Goal: Information Seeking & Learning: Find contact information

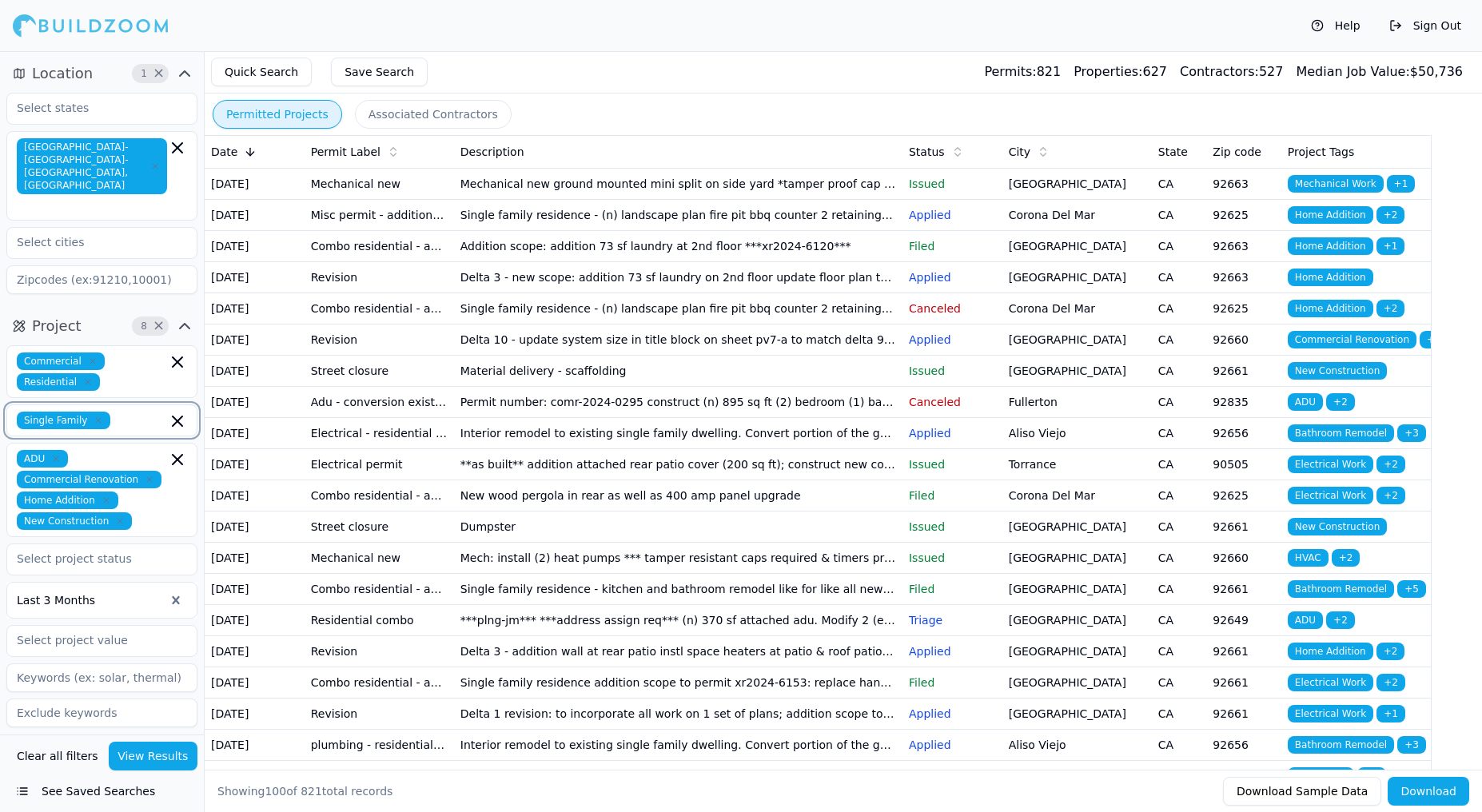
click at [146, 412] on input "text" at bounding box center [141, 420] width 51 height 17
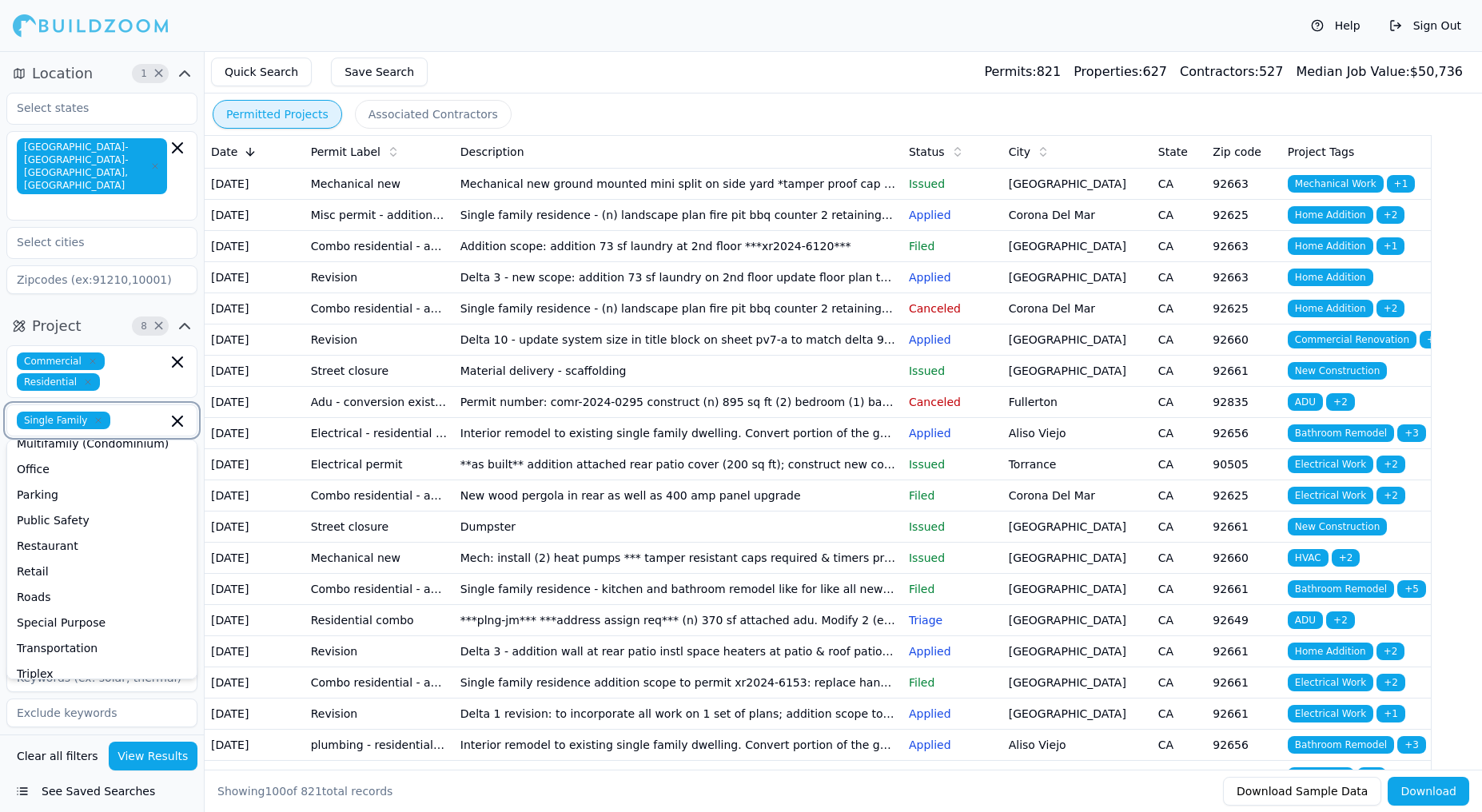
scroll to position [373, 0]
click at [88, 532] on div "Restaurant" at bounding box center [102, 544] width 183 height 26
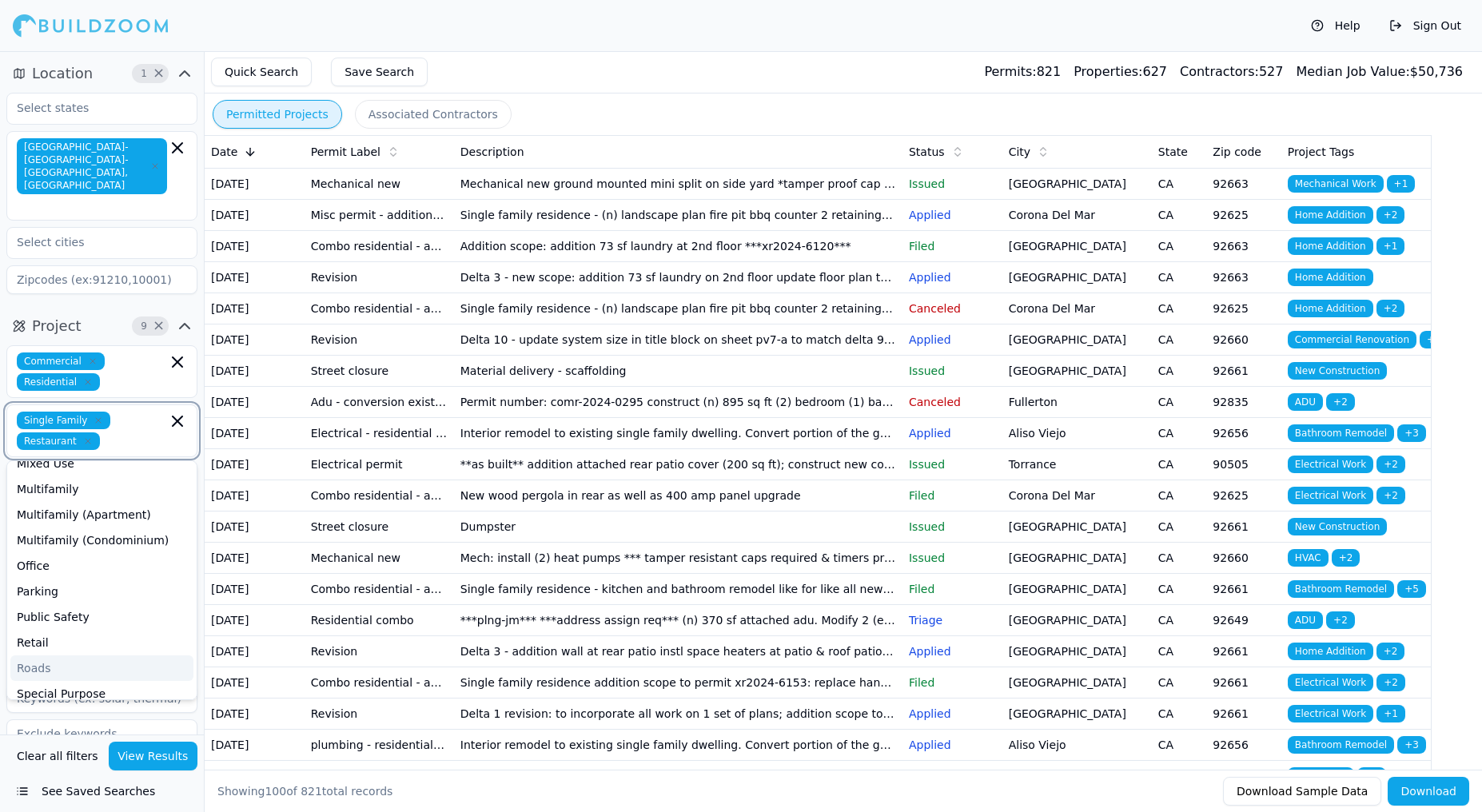
scroll to position [294, 0]
click at [72, 529] on div "Multifamily (Condominium)" at bounding box center [102, 541] width 183 height 26
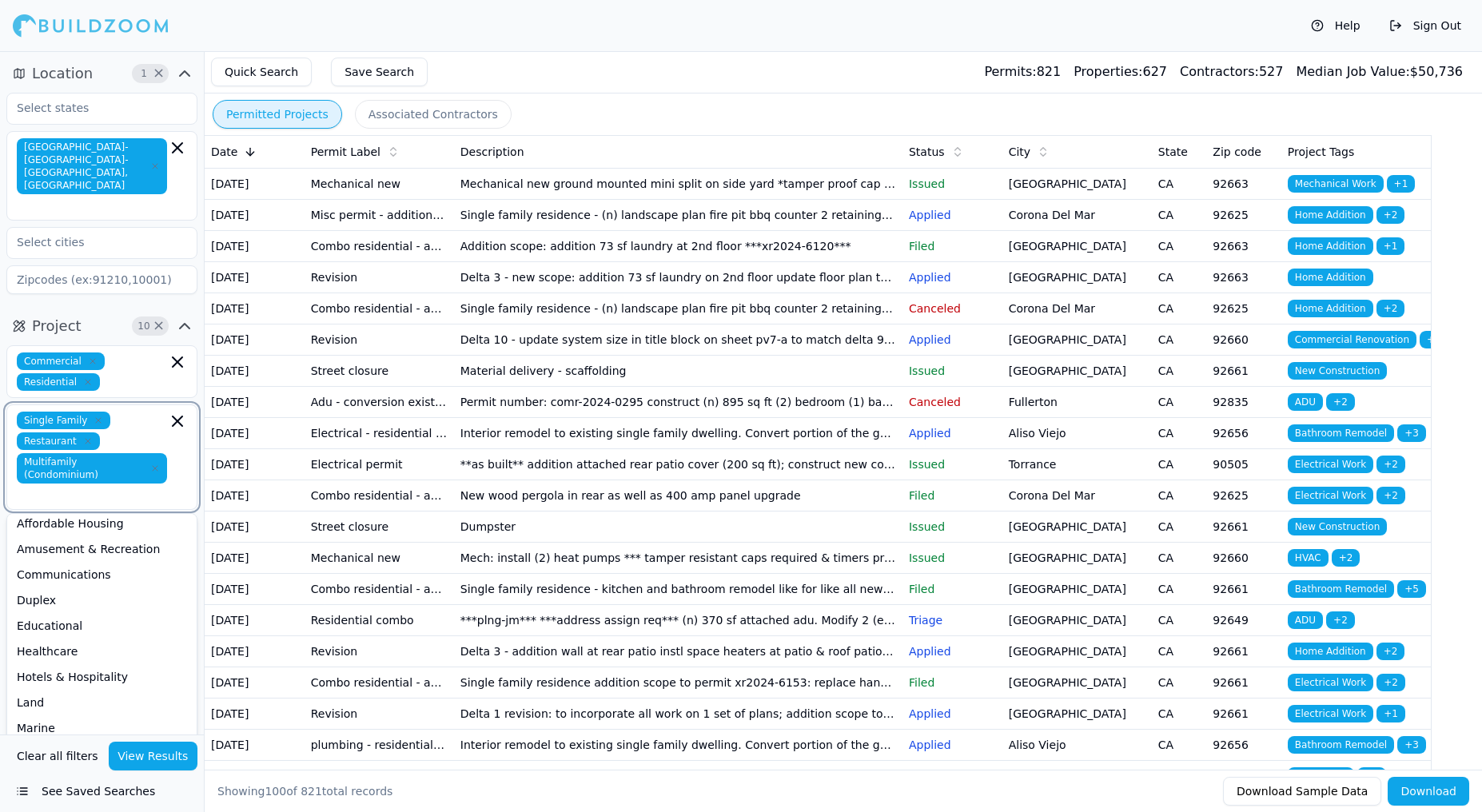
scroll to position [30, 0]
click at [92, 589] on div "Duplex" at bounding box center [102, 601] width 183 height 26
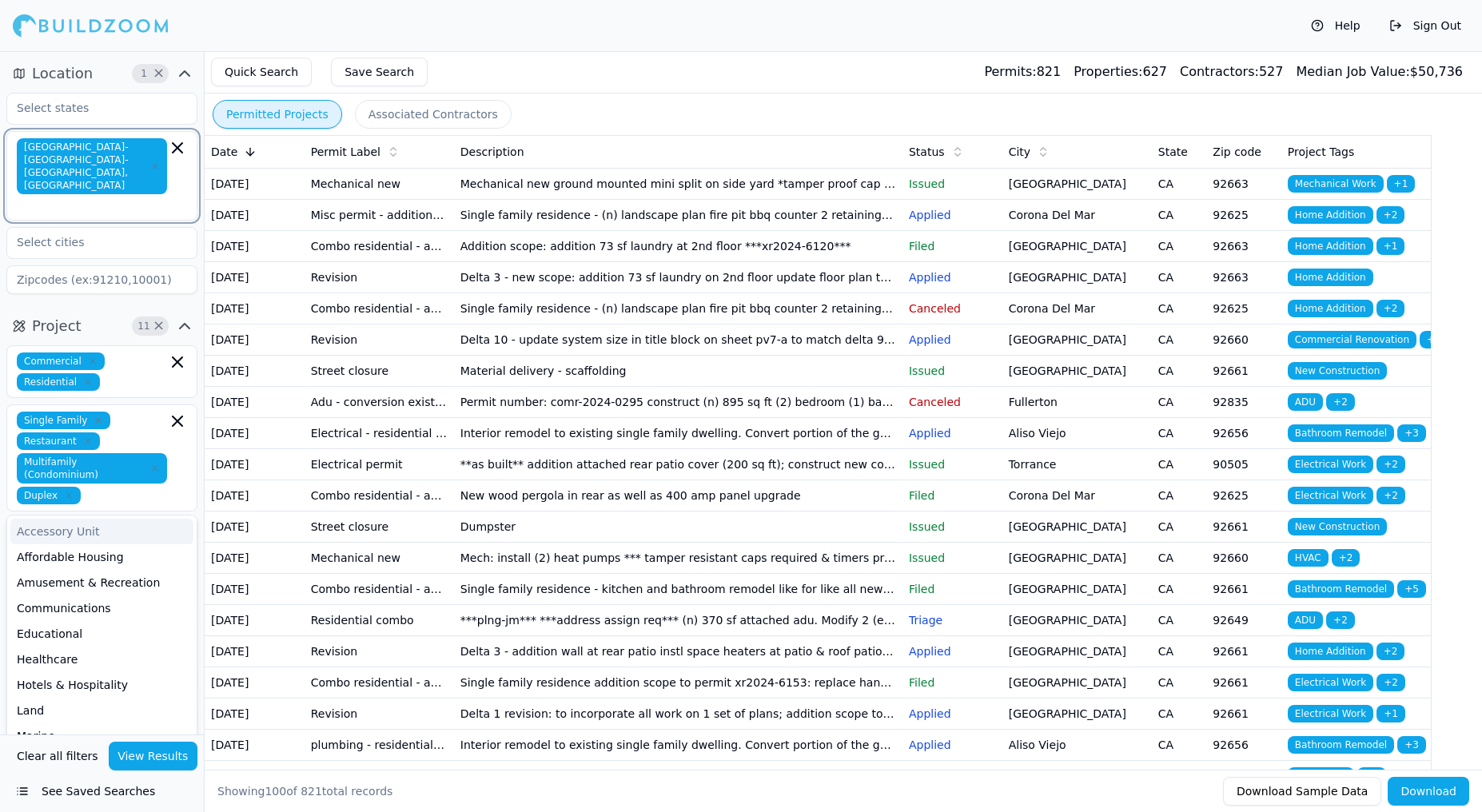
click at [136, 197] on input "text" at bounding box center [93, 205] width 147 height 16
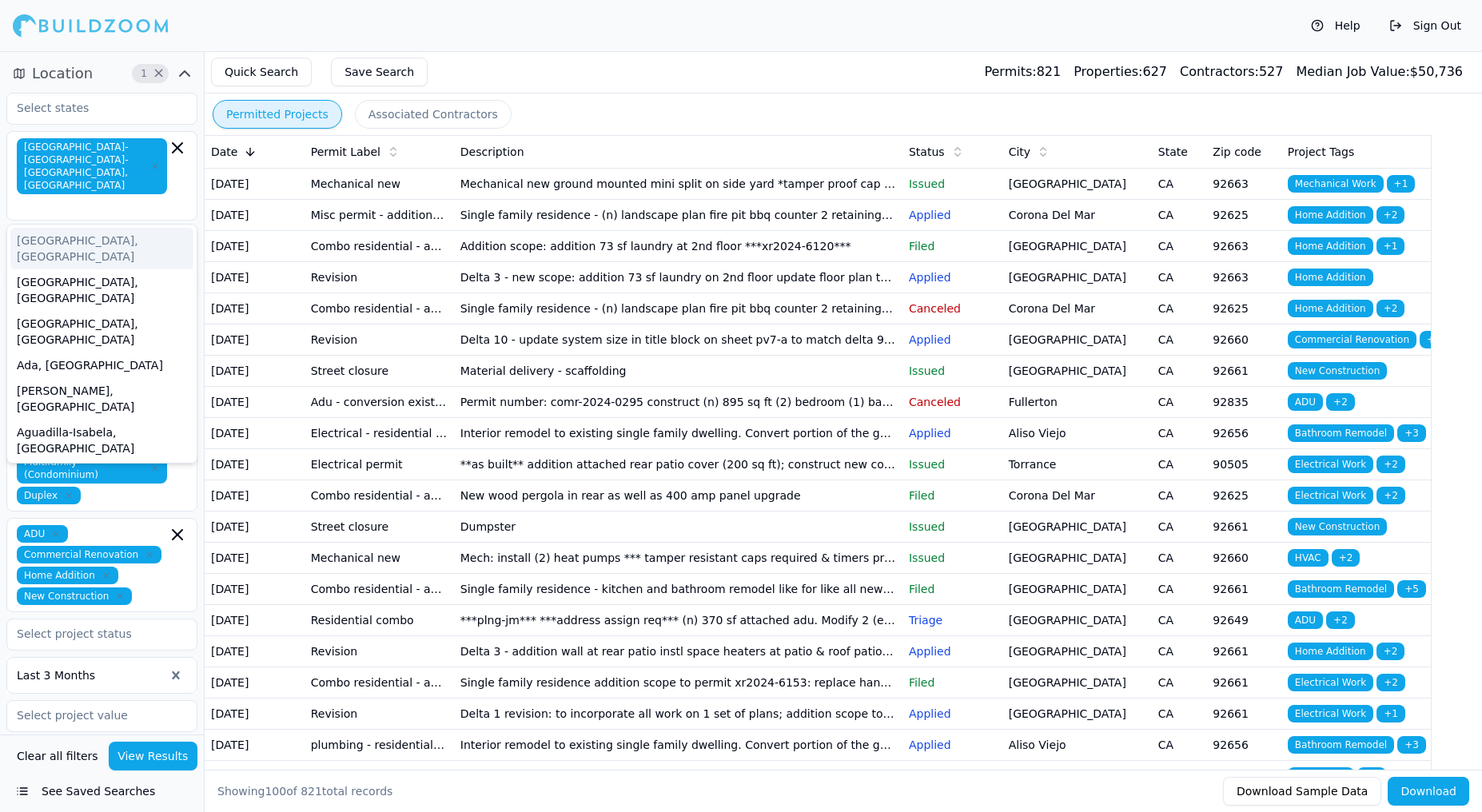
click at [411, 112] on button "Associated Contractors" at bounding box center [433, 114] width 156 height 29
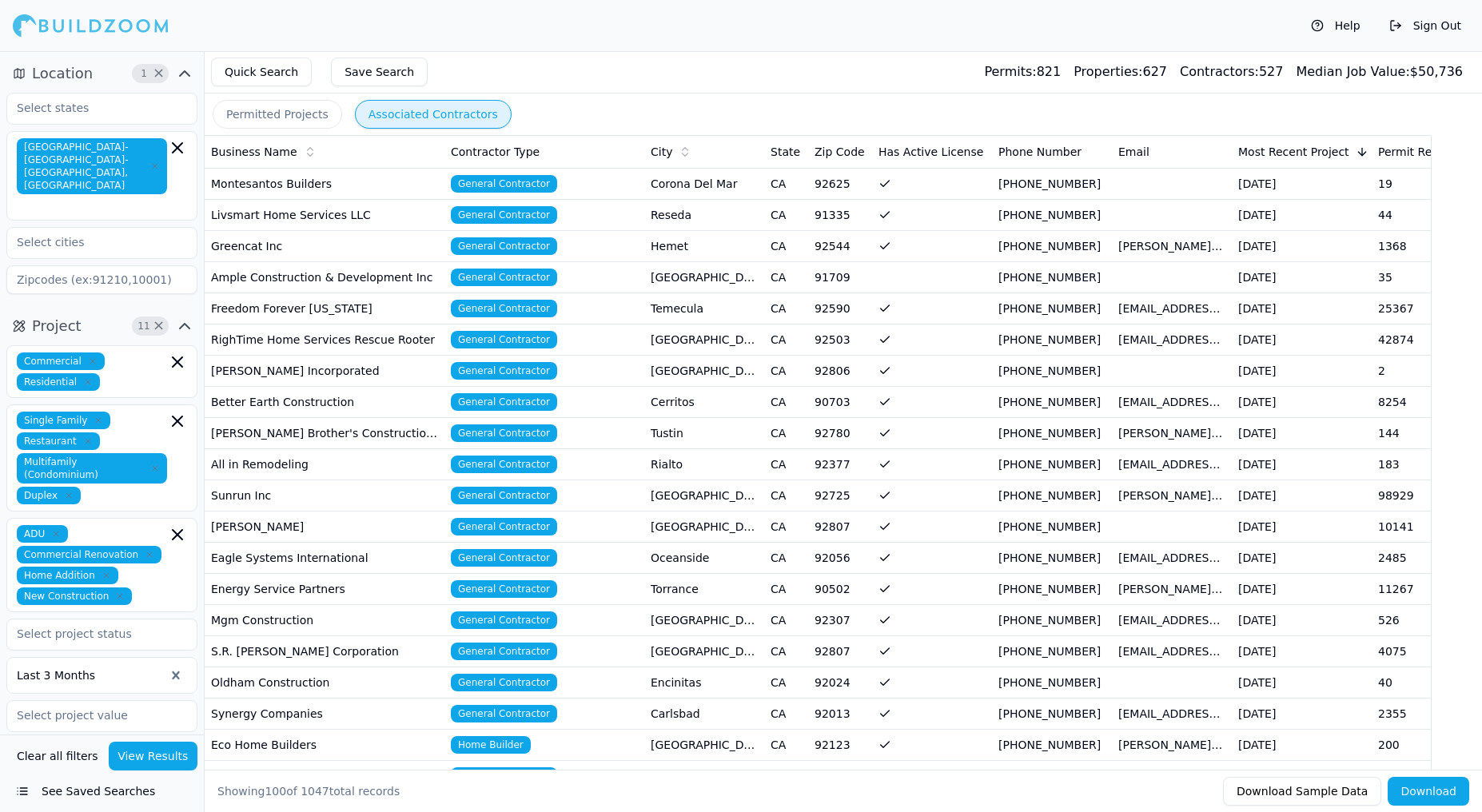
click at [366, 190] on td "Montesantos Builders" at bounding box center [325, 183] width 240 height 31
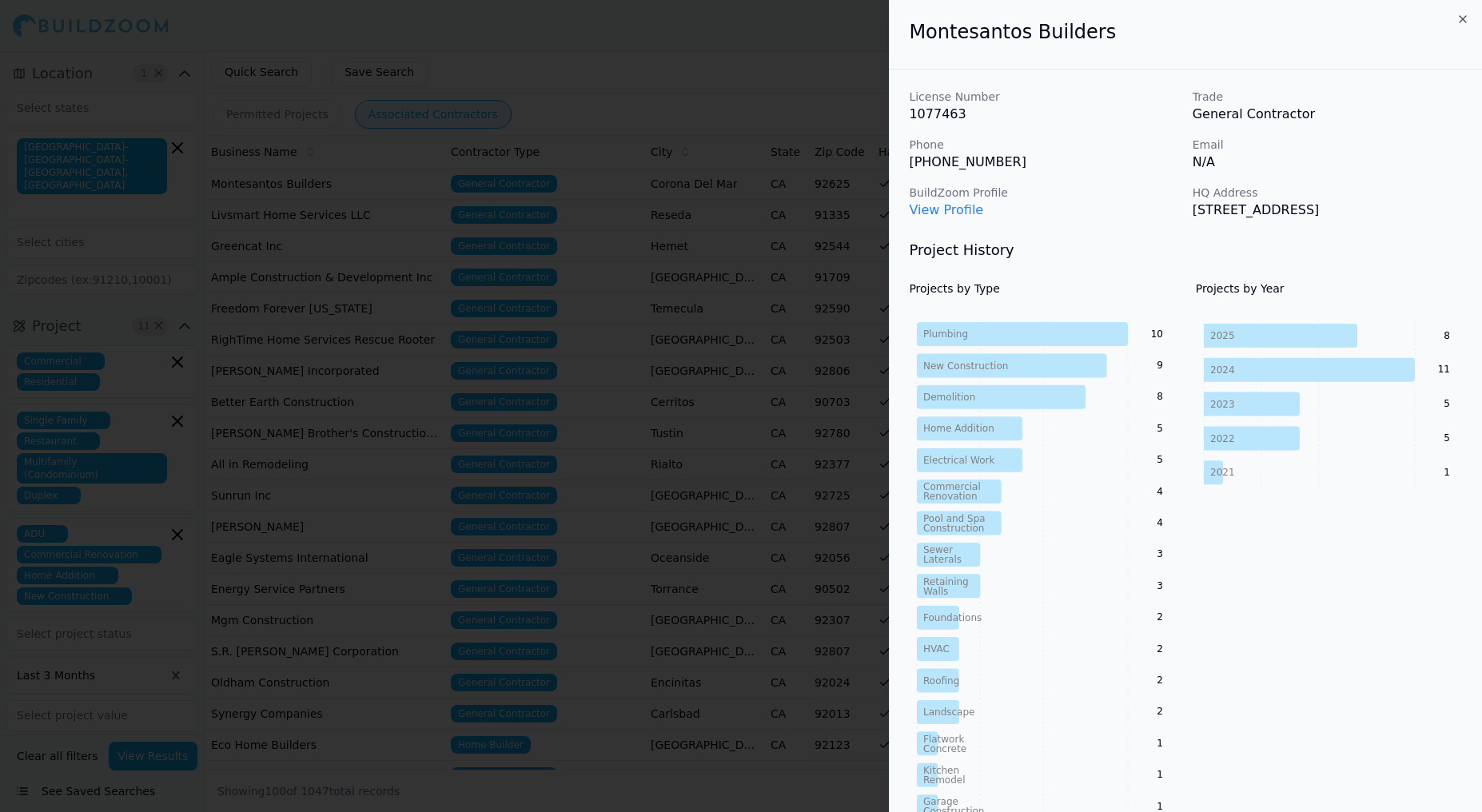
click at [961, 212] on link "View Profile" at bounding box center [946, 210] width 74 height 15
click at [1461, 19] on icon "button" at bounding box center [1462, 18] width 12 height 12
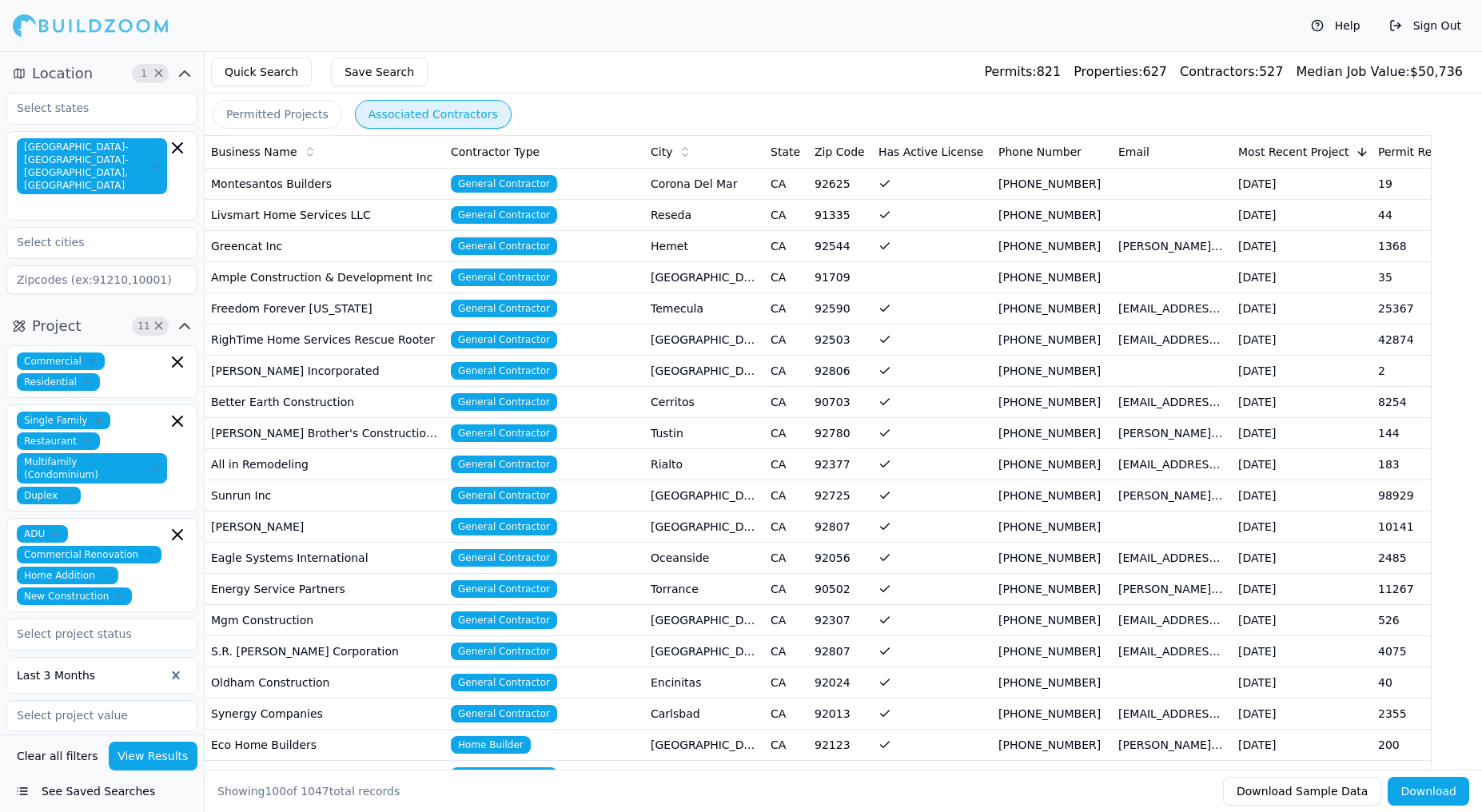
click at [838, 215] on td "91335" at bounding box center [840, 214] width 64 height 31
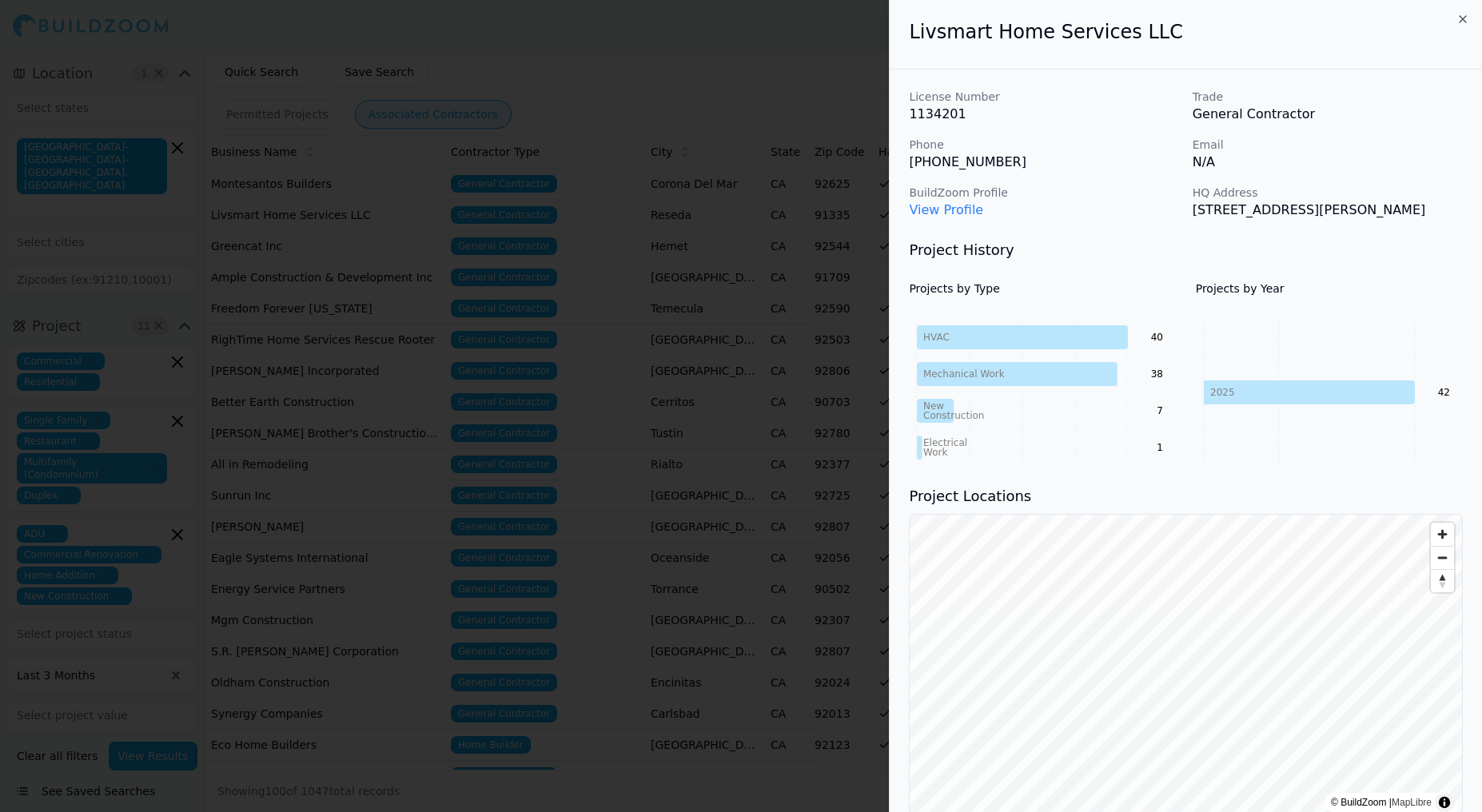
click at [1464, 22] on icon "button" at bounding box center [1462, 18] width 12 height 12
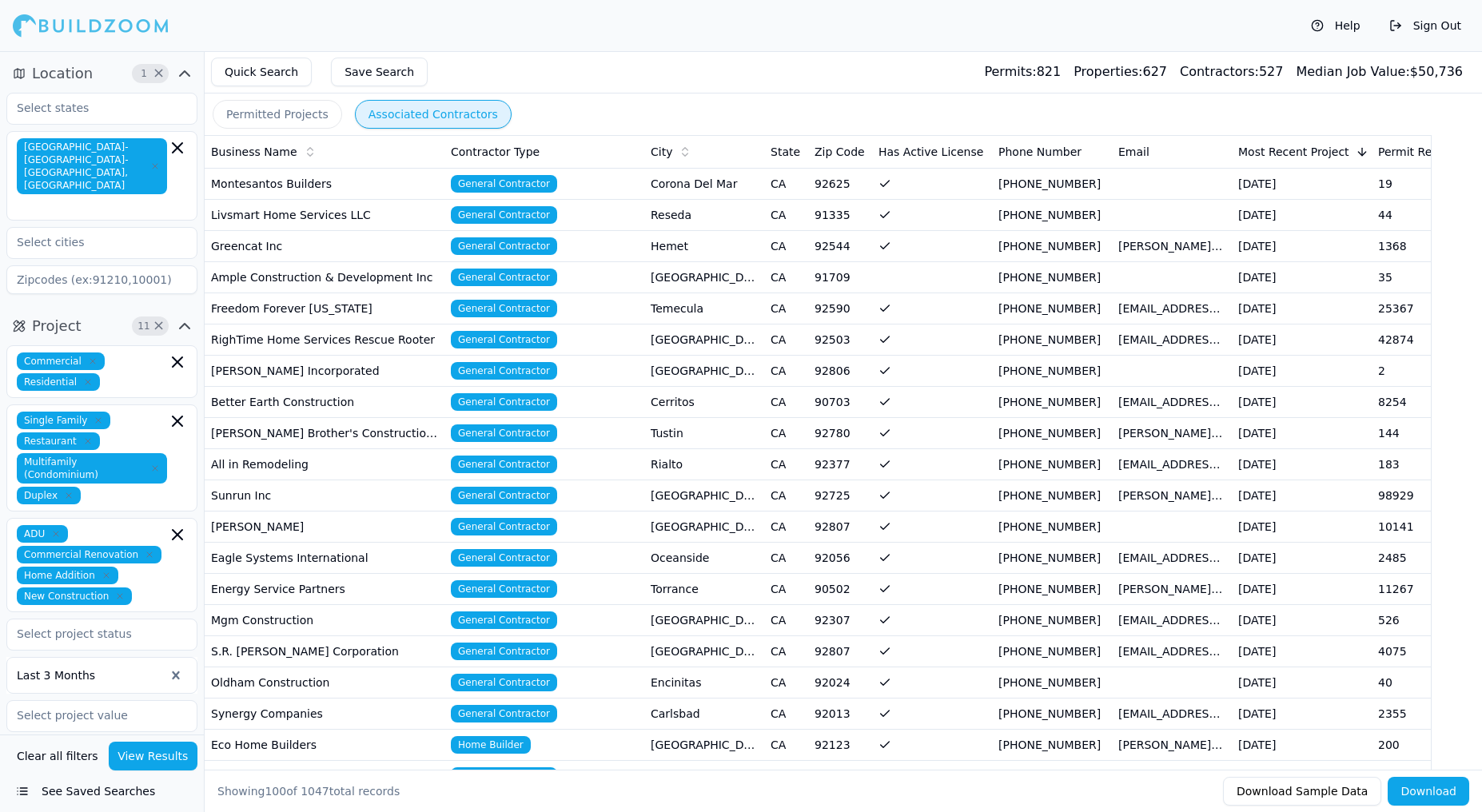
click at [845, 279] on td "91709" at bounding box center [840, 276] width 64 height 31
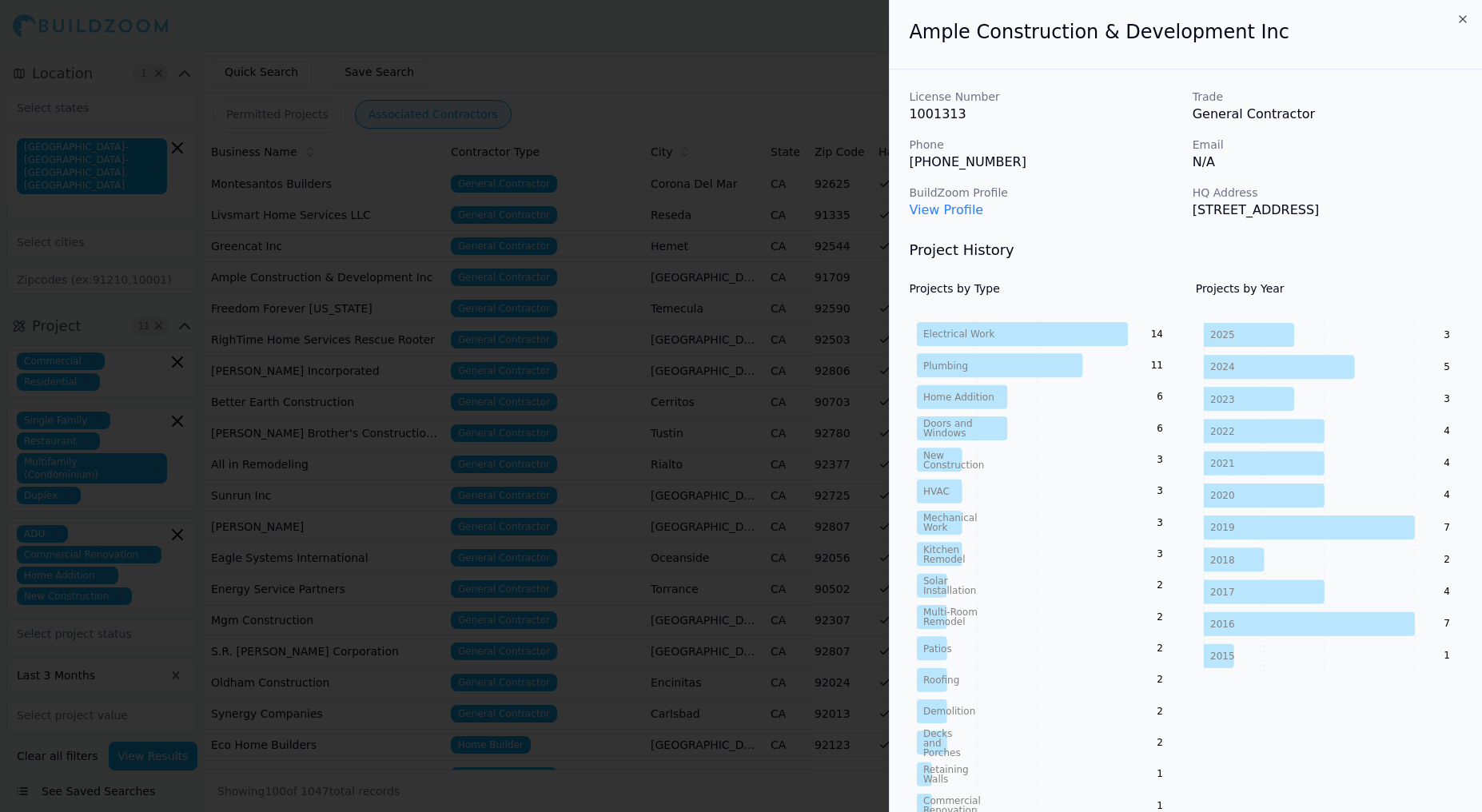
click at [950, 211] on link "View Profile" at bounding box center [946, 210] width 74 height 15
click at [1463, 19] on icon "button" at bounding box center [1463, 19] width 7 height 7
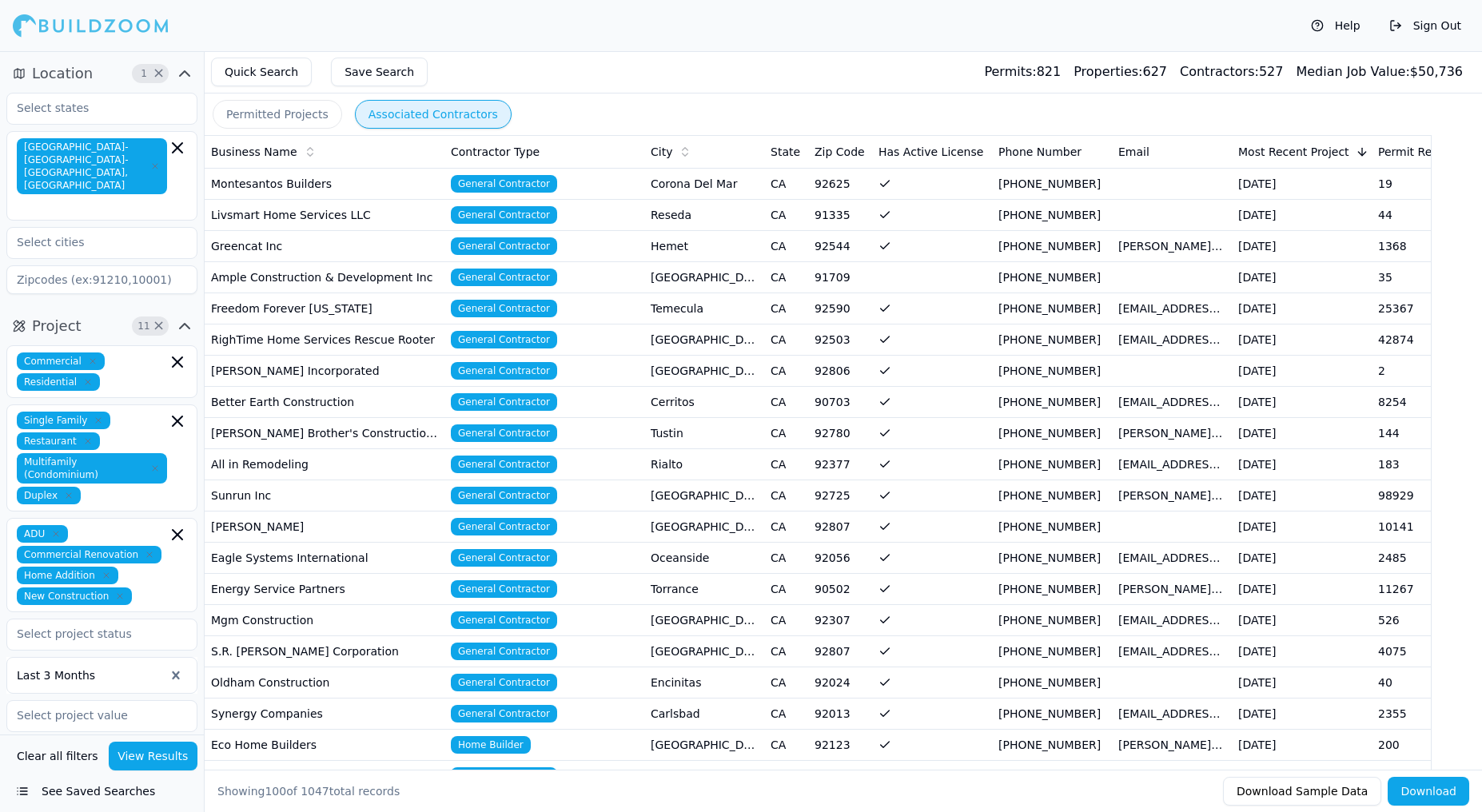
click at [400, 278] on td "Ample Construction & Development Inc" at bounding box center [325, 276] width 240 height 31
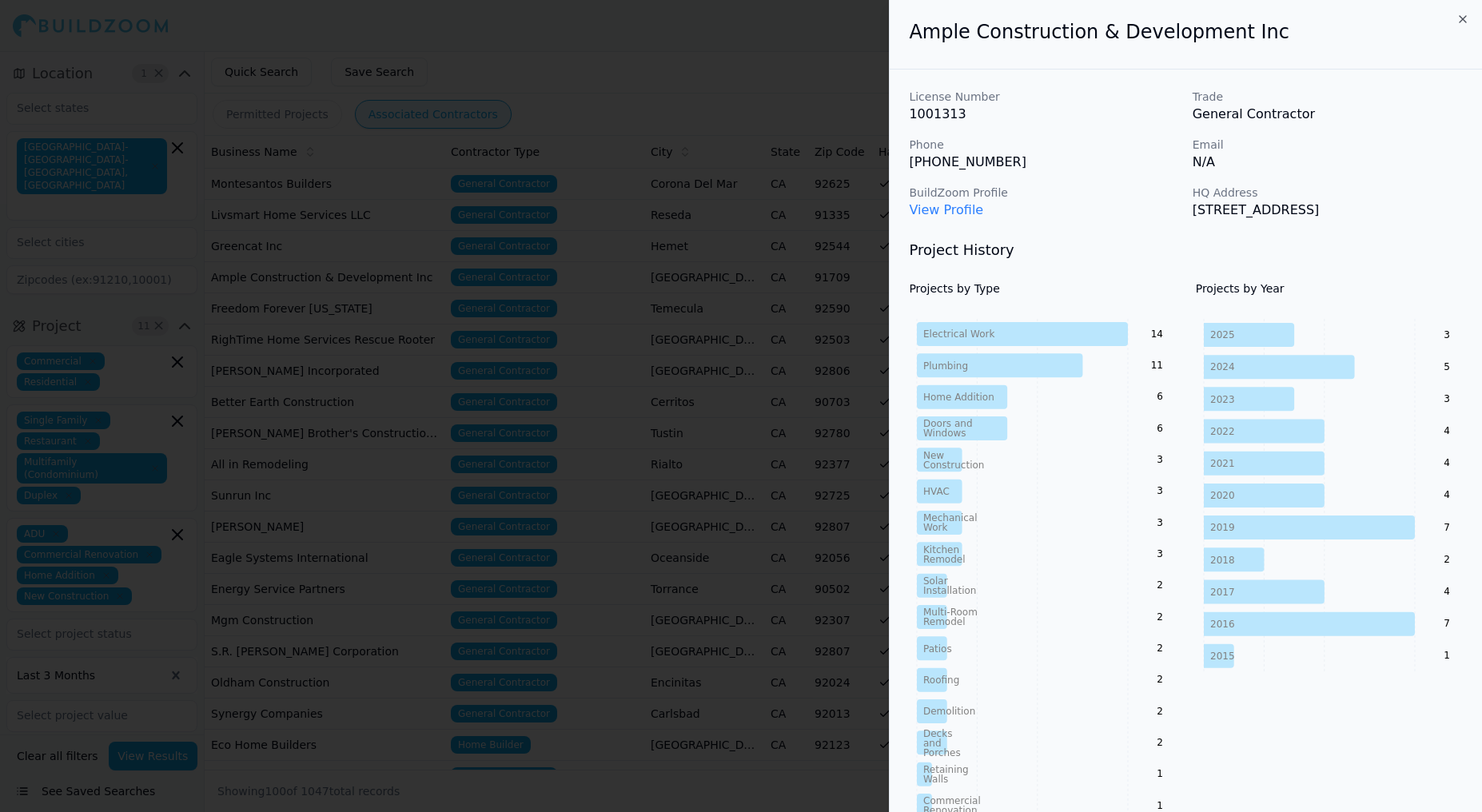
click at [948, 211] on link "View Profile" at bounding box center [946, 210] width 74 height 15
click at [1461, 17] on icon "button" at bounding box center [1463, 19] width 7 height 7
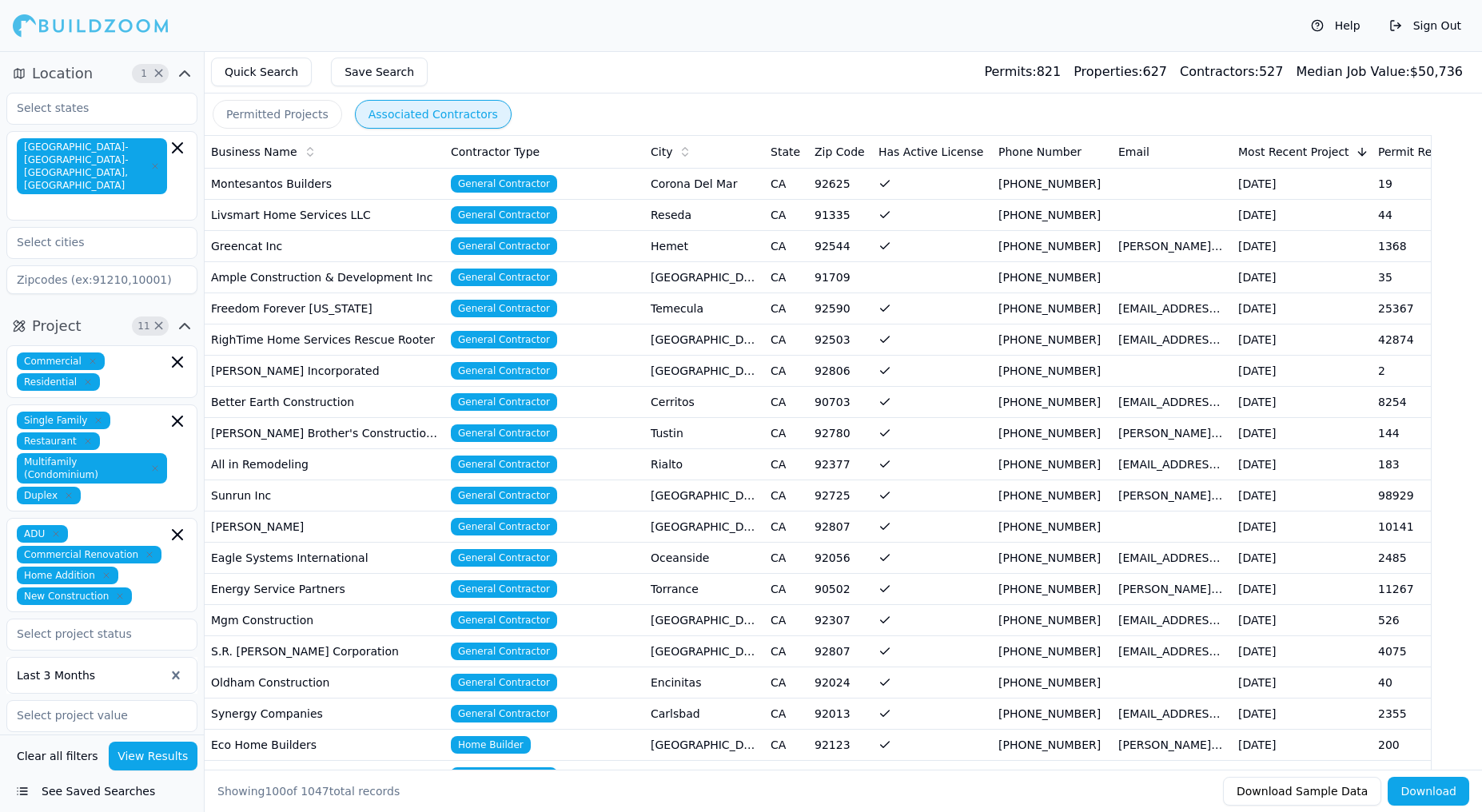
click at [359, 404] on td "Better Earth Construction" at bounding box center [325, 401] width 240 height 31
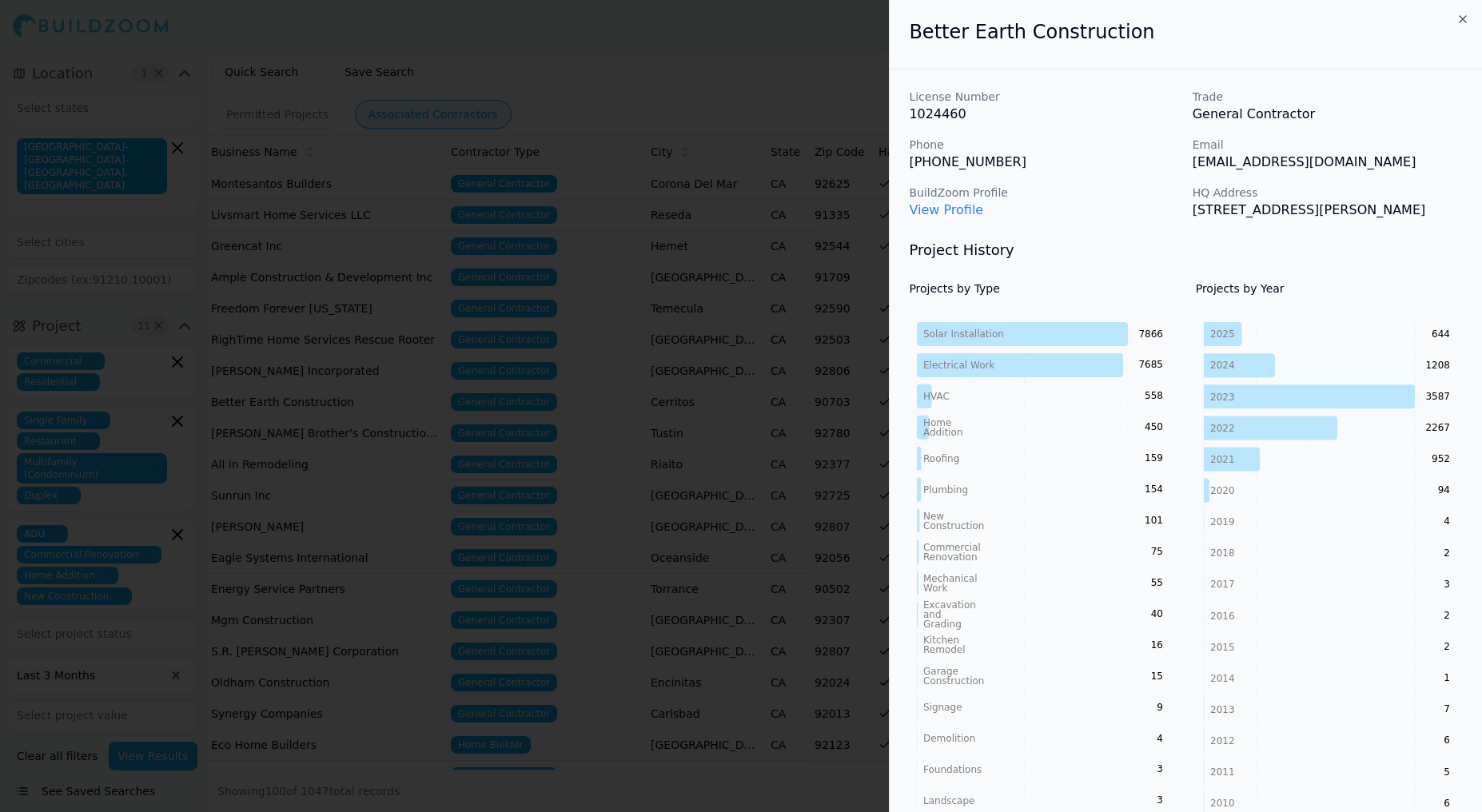
click at [959, 208] on link "View Profile" at bounding box center [946, 210] width 74 height 15
click at [1462, 20] on icon "button" at bounding box center [1462, 18] width 12 height 12
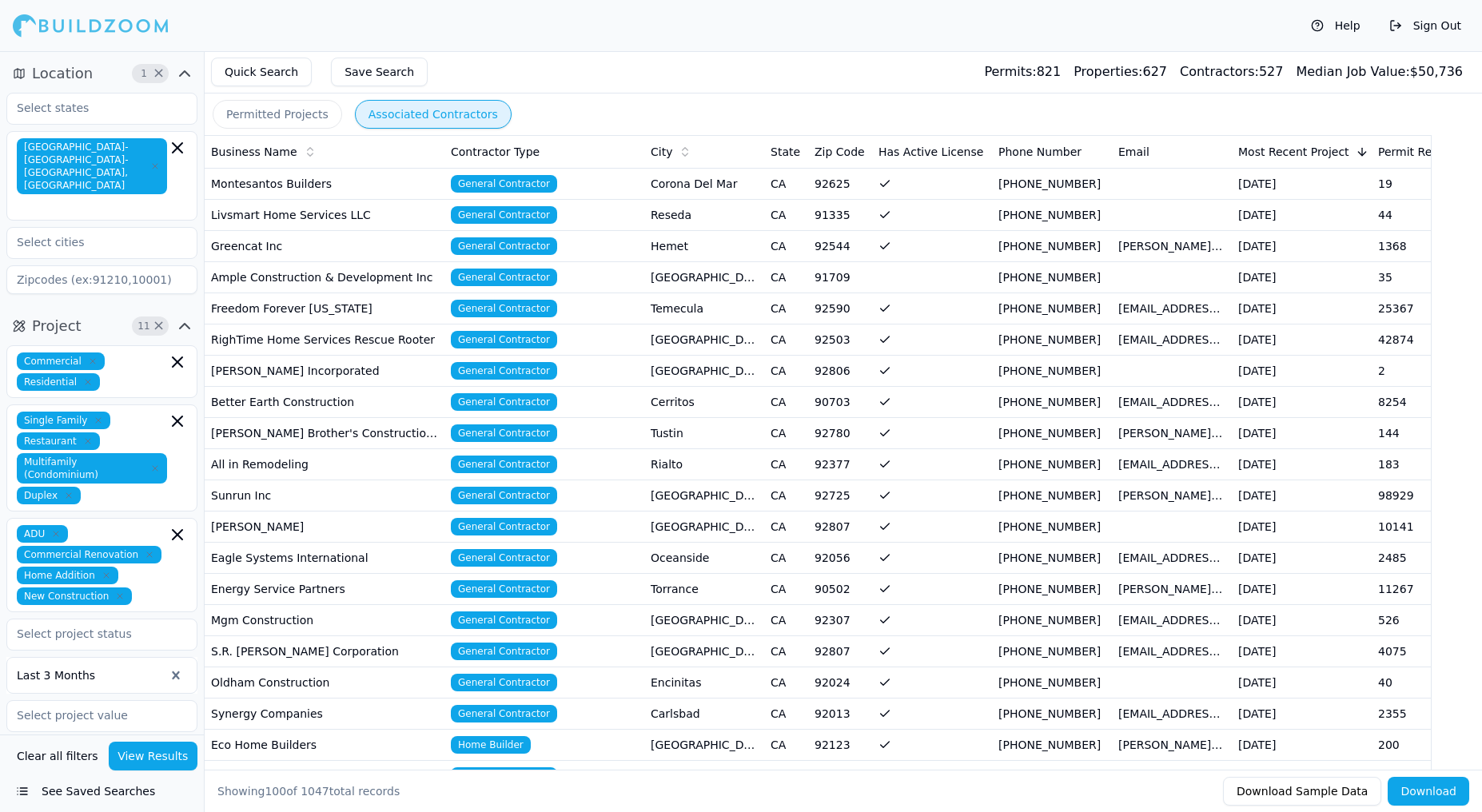
click at [365, 486] on td "Sunrun Inc" at bounding box center [325, 495] width 240 height 31
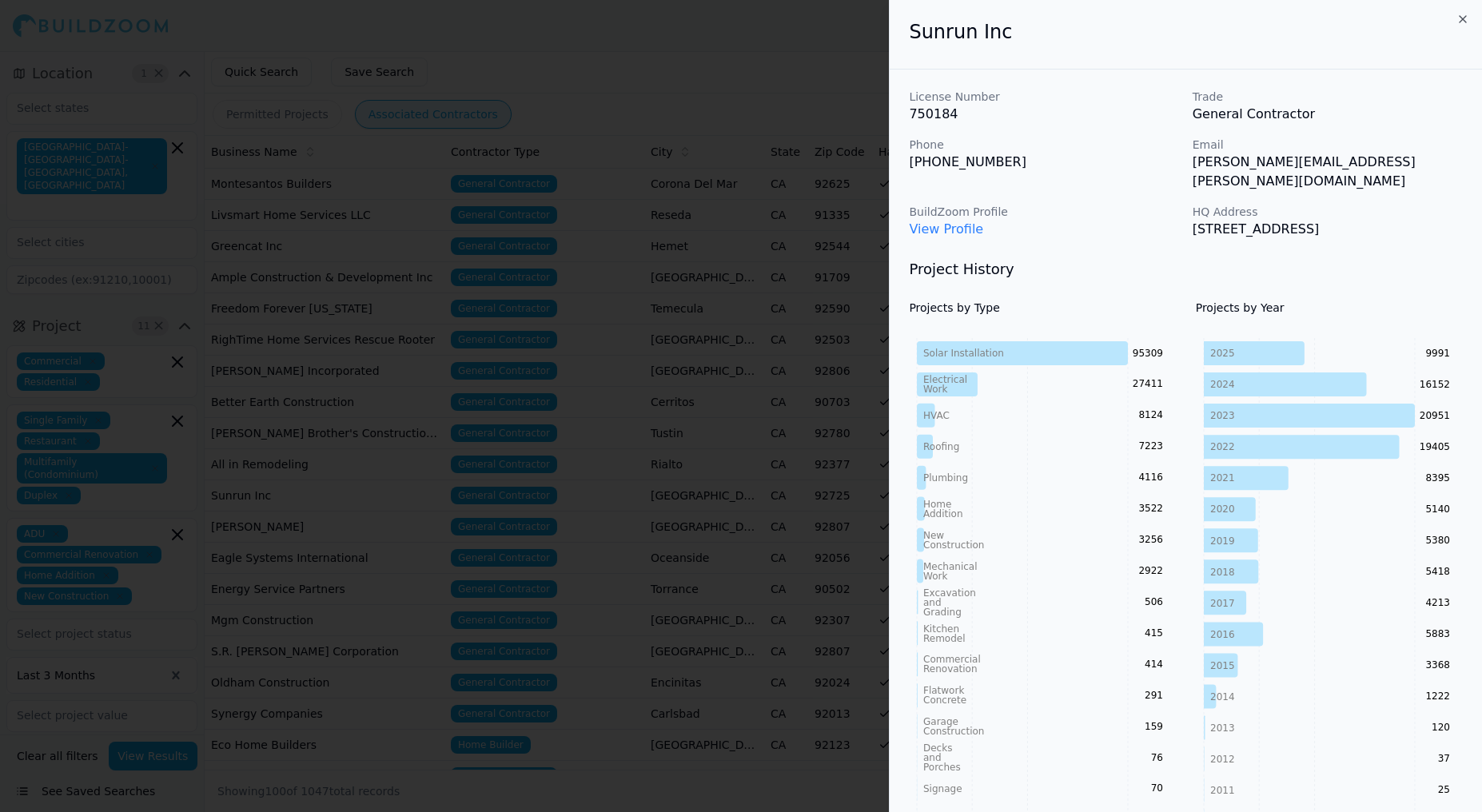
click at [946, 221] on link "View Profile" at bounding box center [946, 229] width 74 height 15
click at [963, 221] on link "View Profile" at bounding box center [946, 229] width 74 height 15
click at [1459, 19] on icon "button" at bounding box center [1462, 18] width 12 height 12
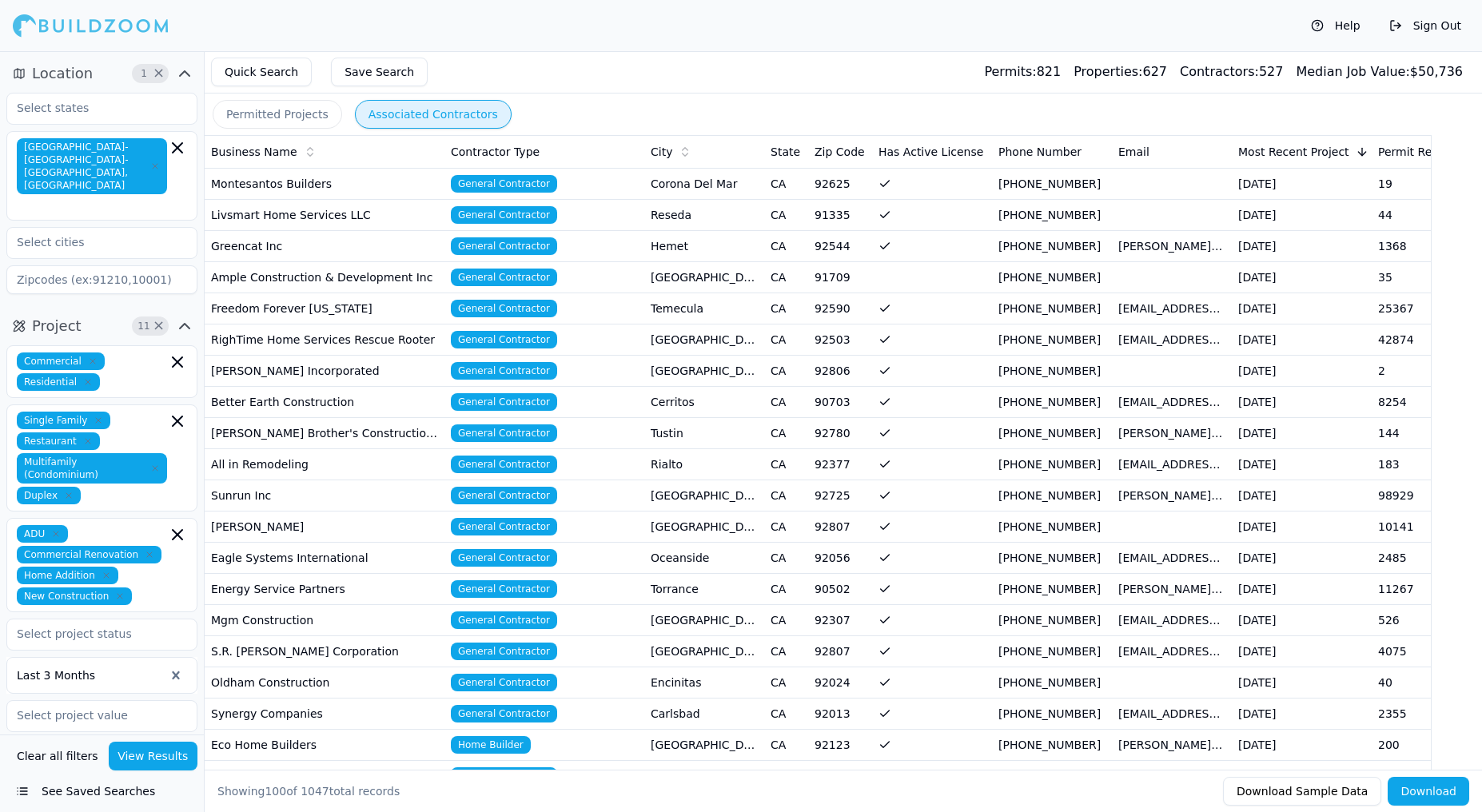
click at [324, 523] on td "[PERSON_NAME]" at bounding box center [325, 526] width 240 height 31
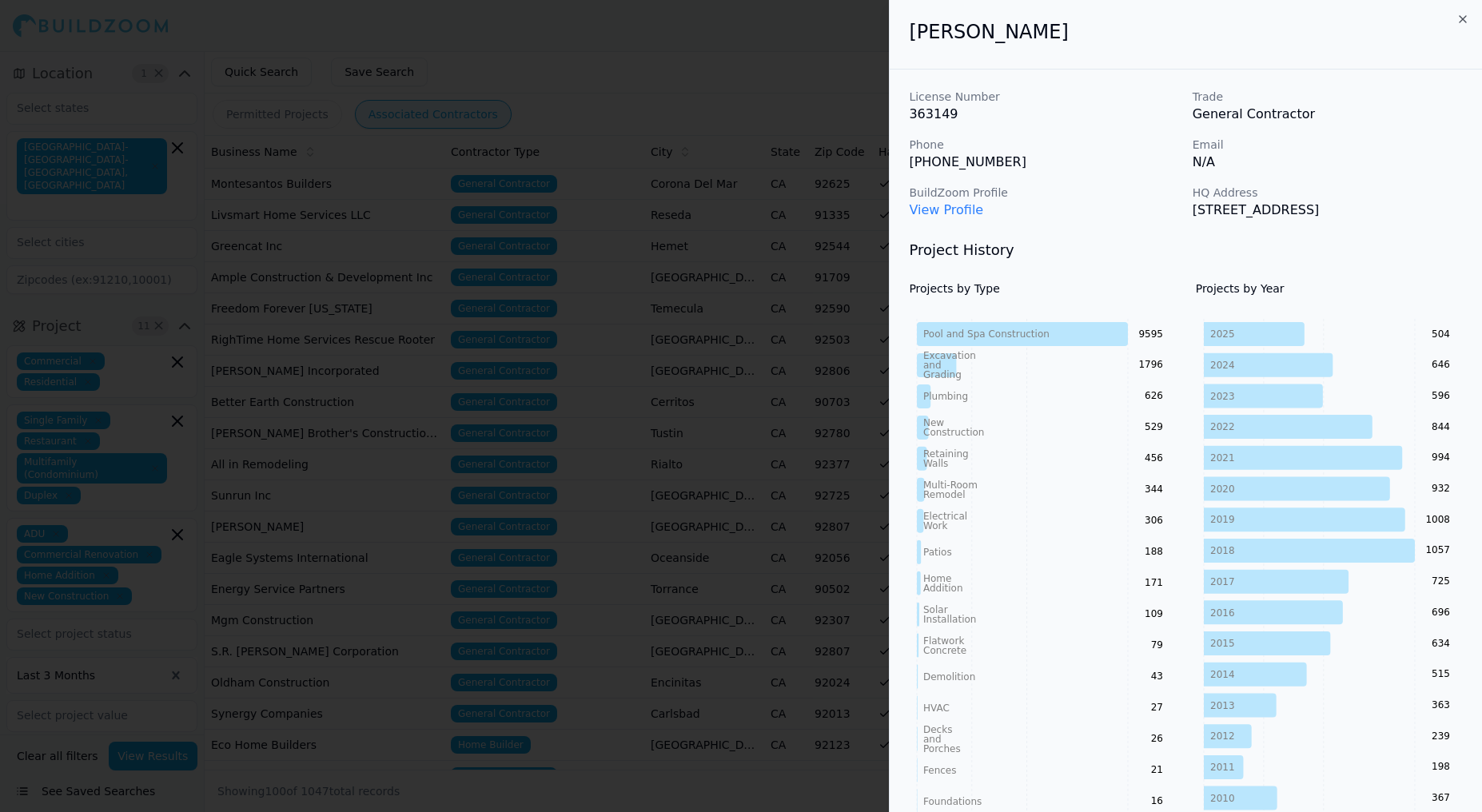
click at [940, 208] on link "View Profile" at bounding box center [946, 210] width 74 height 15
click at [1461, 17] on icon "button" at bounding box center [1463, 19] width 7 height 7
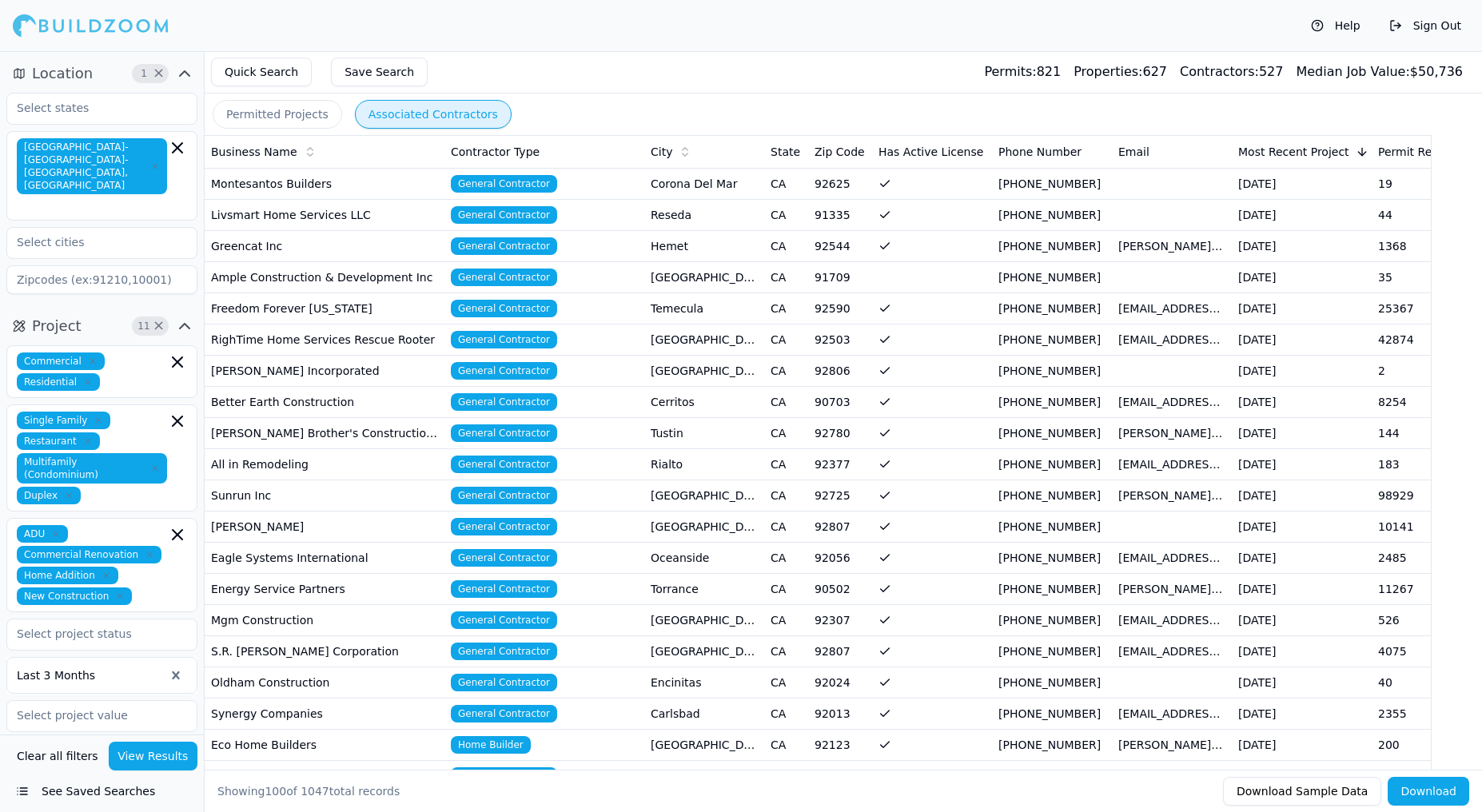
click at [393, 586] on td "Energy Service Partners" at bounding box center [325, 588] width 240 height 31
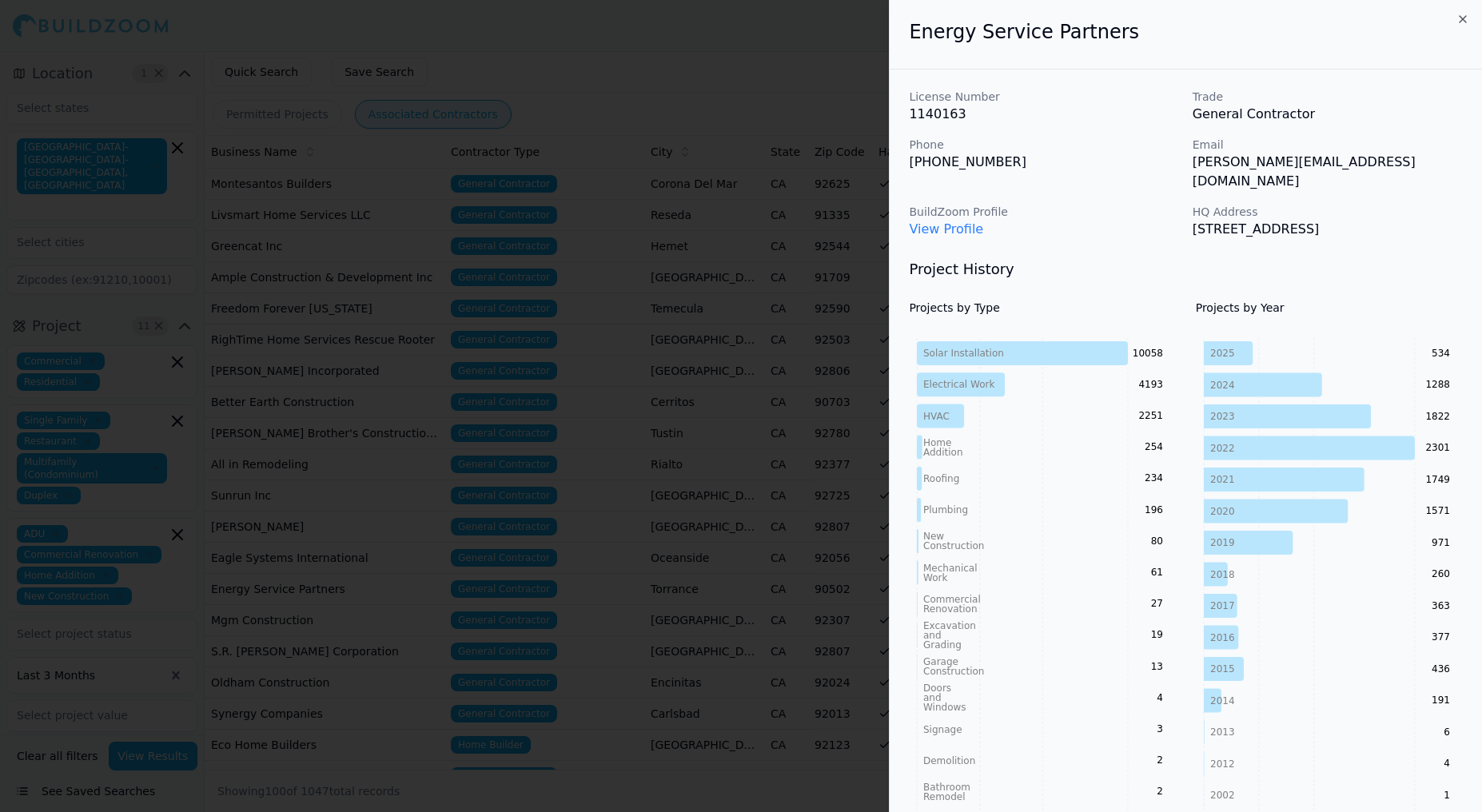
click at [958, 221] on link "View Profile" at bounding box center [946, 229] width 74 height 15
click at [1466, 21] on icon "button" at bounding box center [1462, 18] width 12 height 12
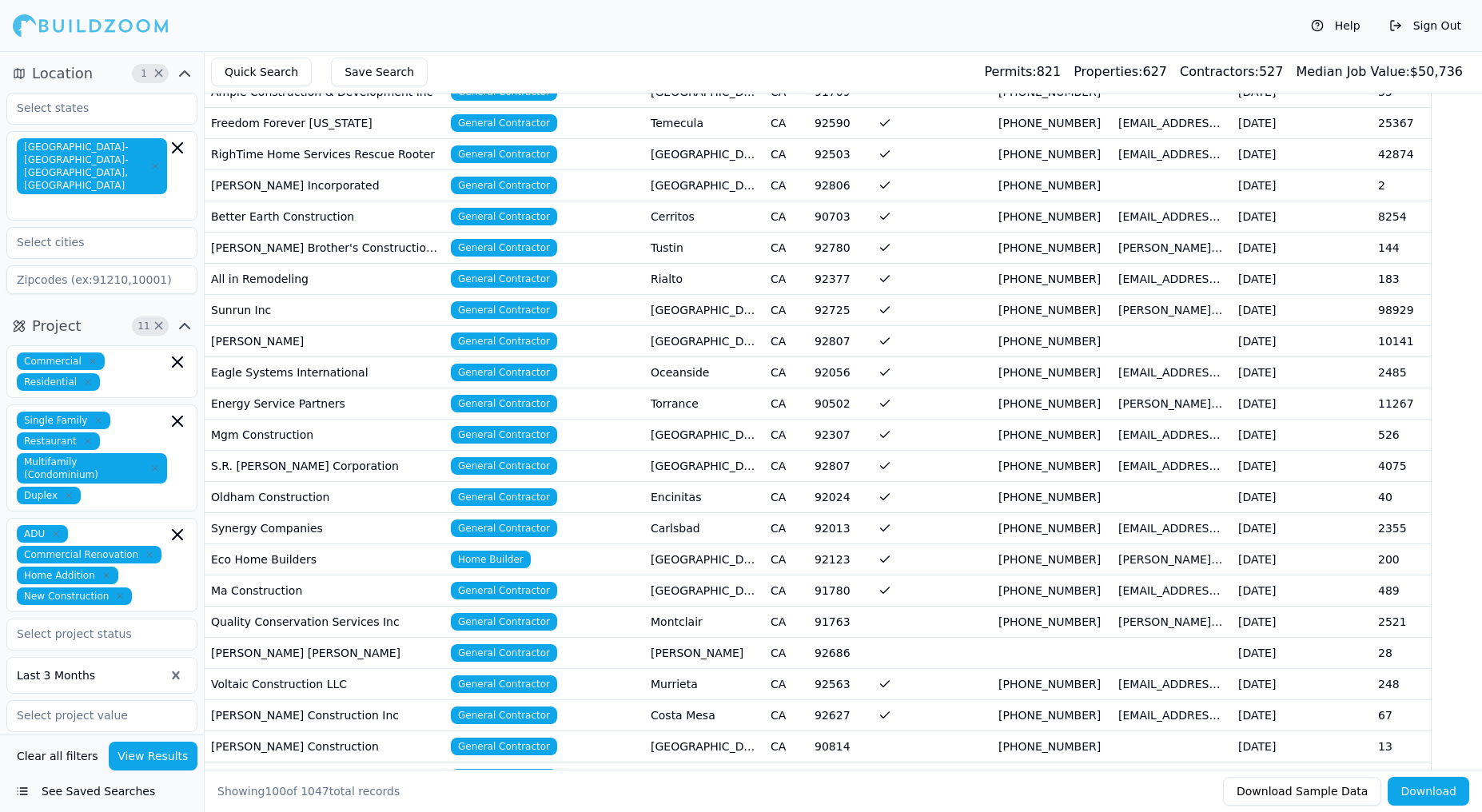
scroll to position [189, 0]
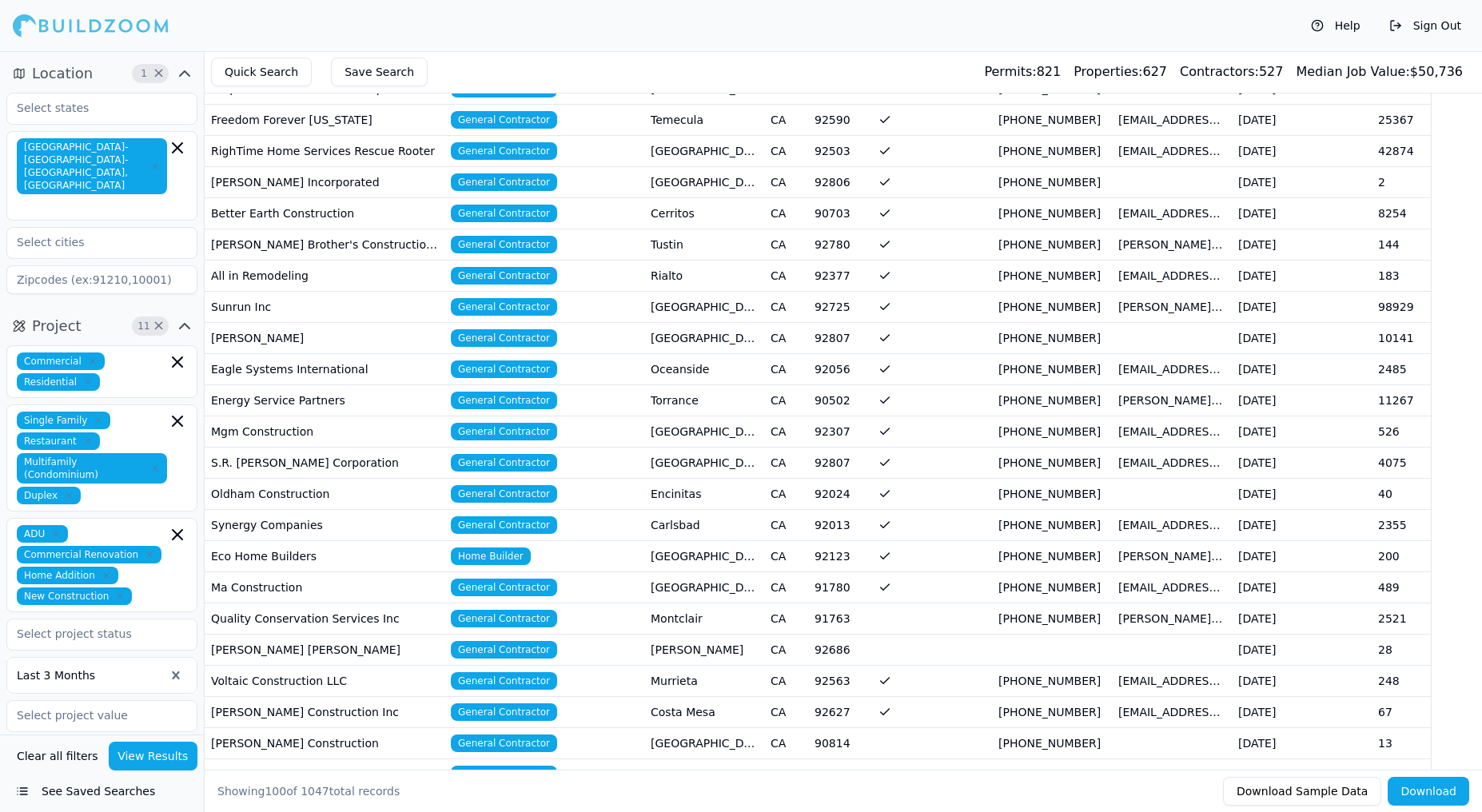
click at [338, 619] on td "Quality Conservation Services Inc" at bounding box center [325, 618] width 240 height 31
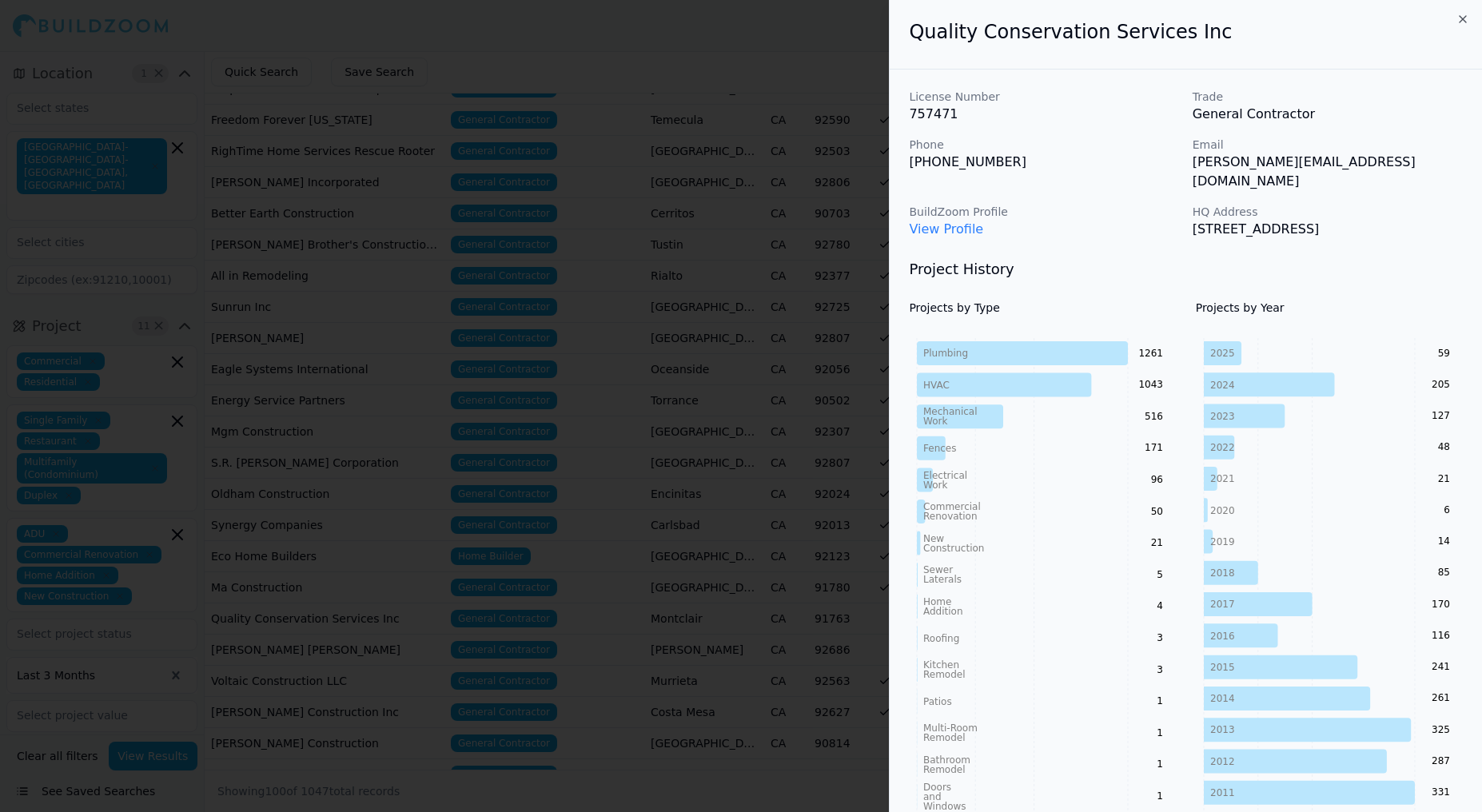
click at [950, 221] on link "View Profile" at bounding box center [946, 229] width 74 height 15
click at [1461, 17] on icon "button" at bounding box center [1463, 19] width 7 height 7
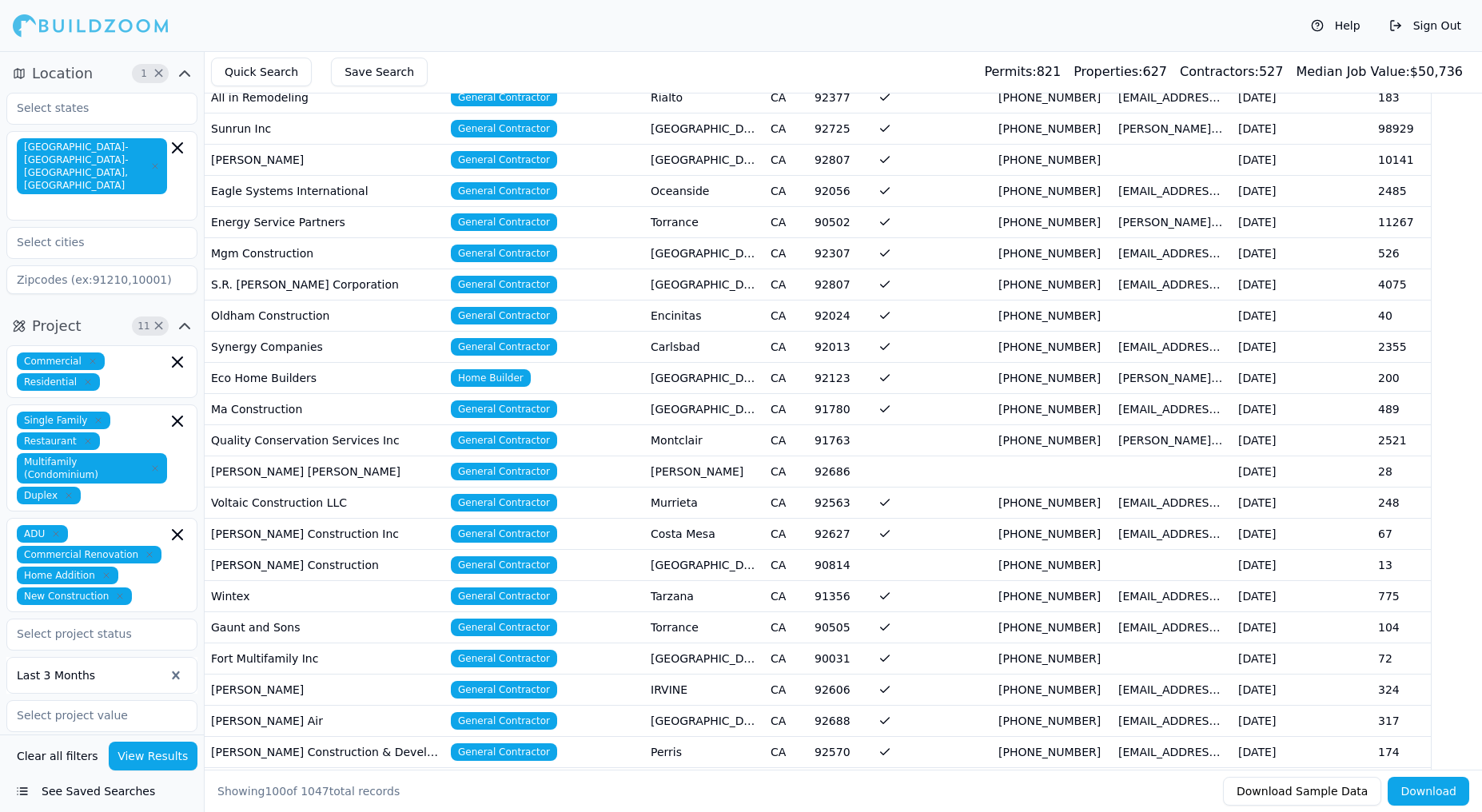
scroll to position [376, 0]
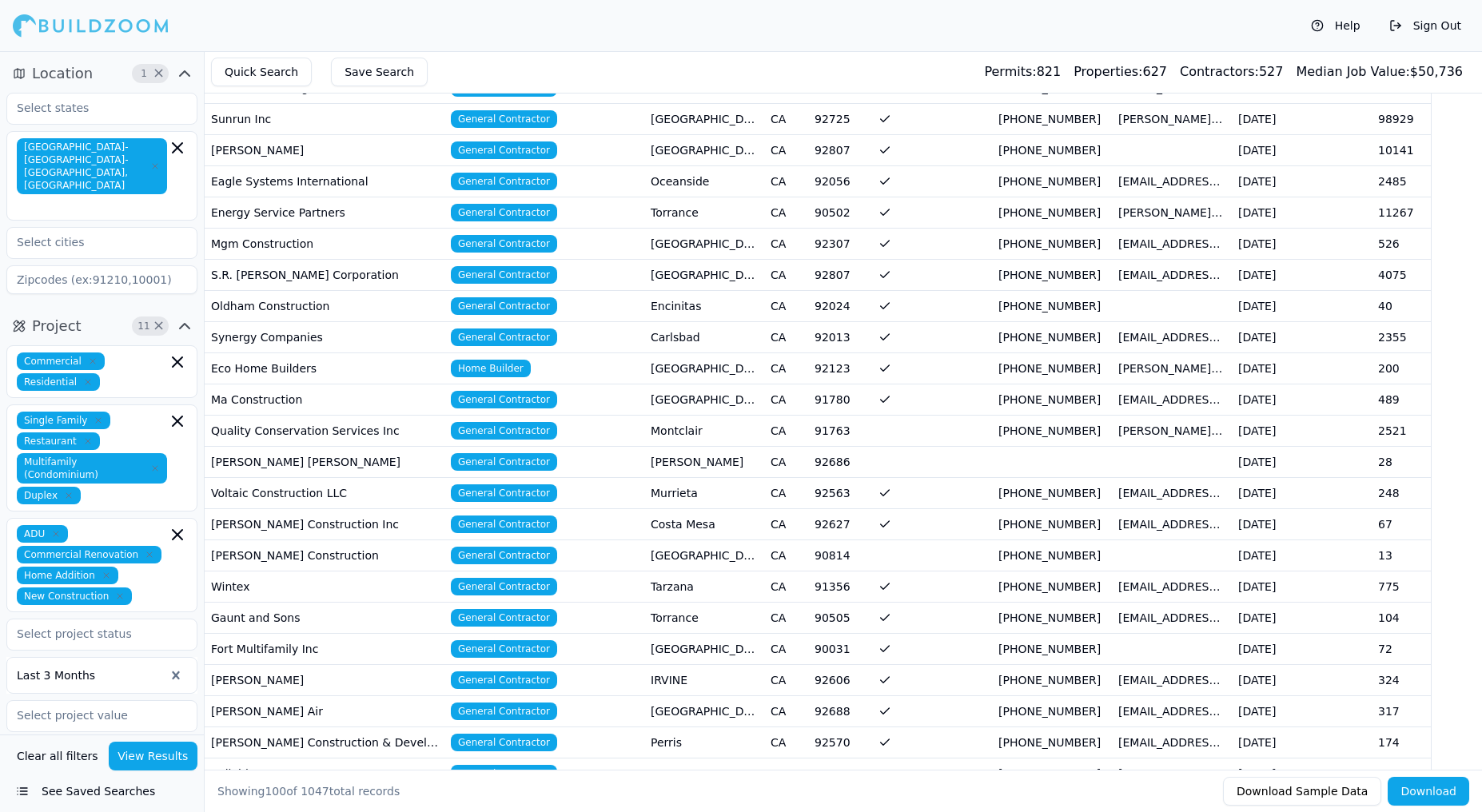
click at [410, 587] on td "Wintex" at bounding box center [325, 586] width 240 height 31
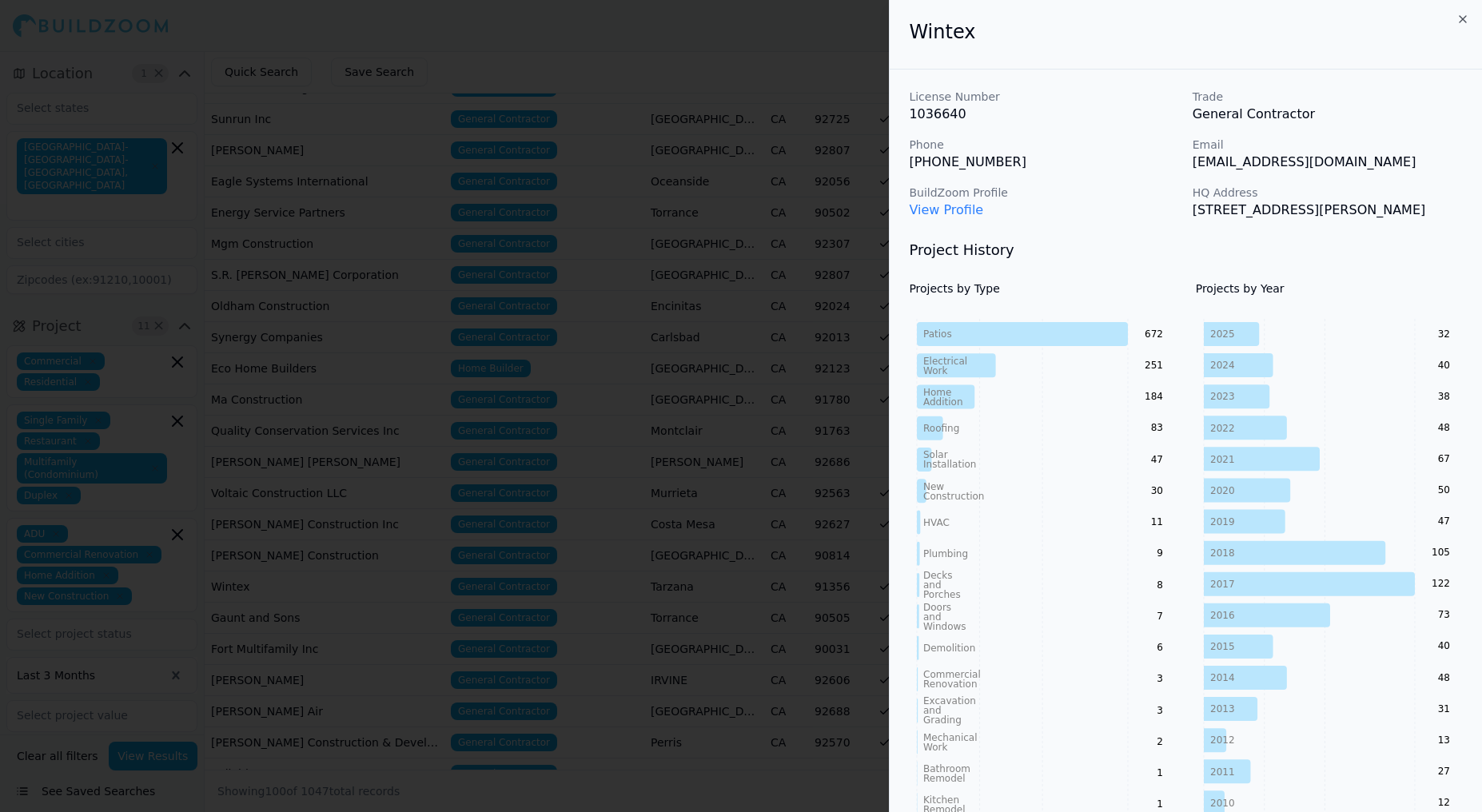
click at [964, 213] on link "View Profile" at bounding box center [946, 210] width 74 height 15
click at [677, 152] on div at bounding box center [741, 406] width 1482 height 812
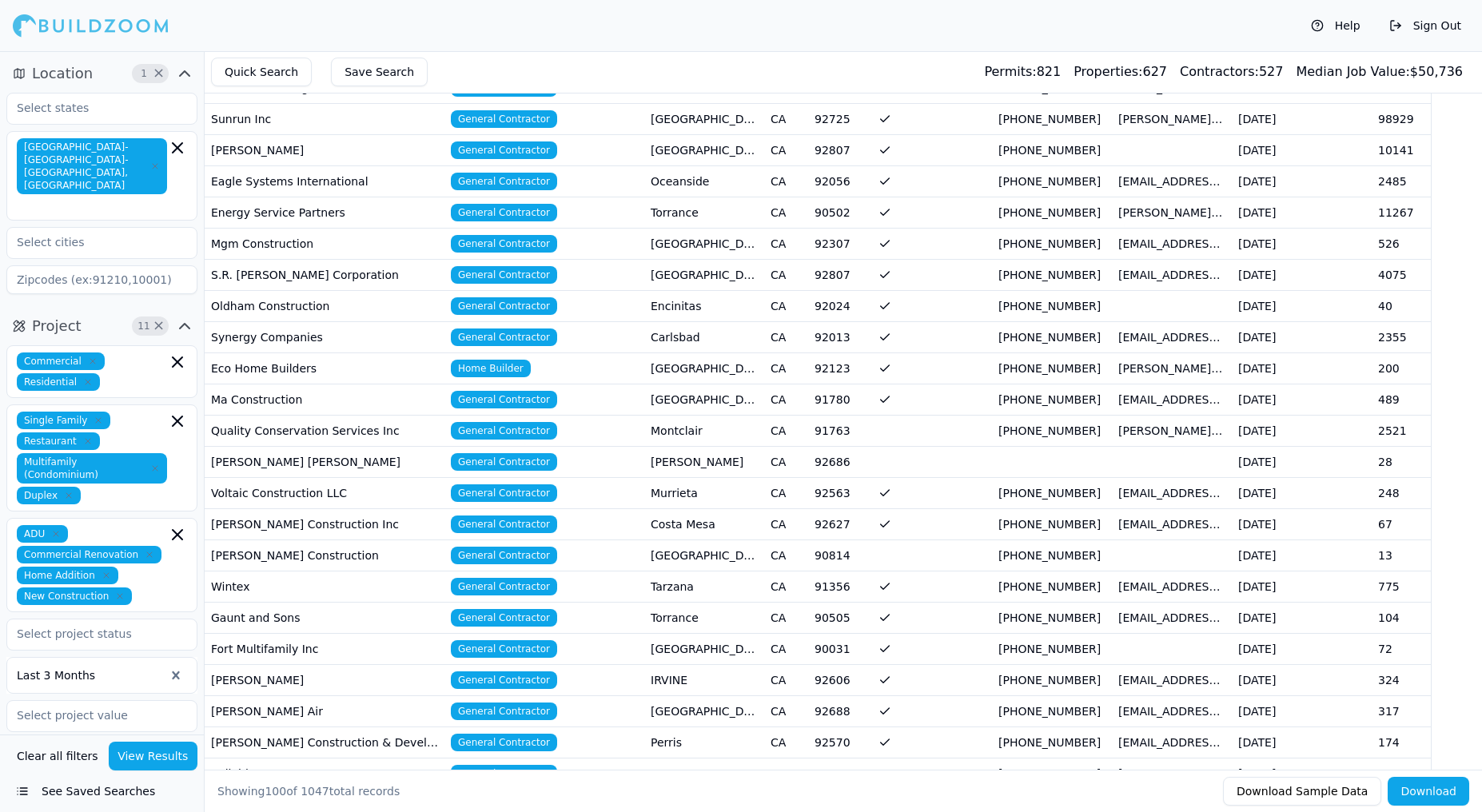
click at [1177, 622] on td "[EMAIL_ADDRESS][DOMAIN_NAME]" at bounding box center [1172, 618] width 120 height 31
